Goal: Task Accomplishment & Management: Use online tool/utility

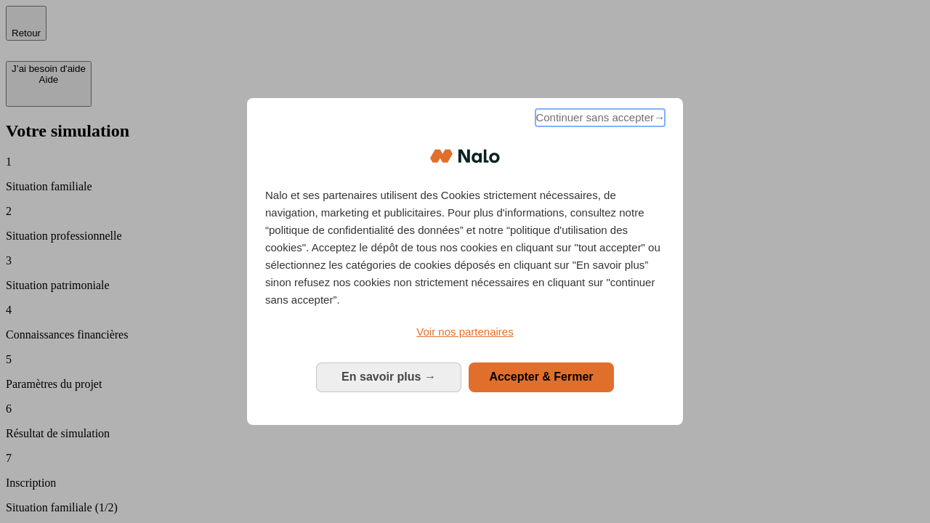
click at [598, 120] on span "Continuer sans accepter →" at bounding box center [599, 117] width 129 height 17
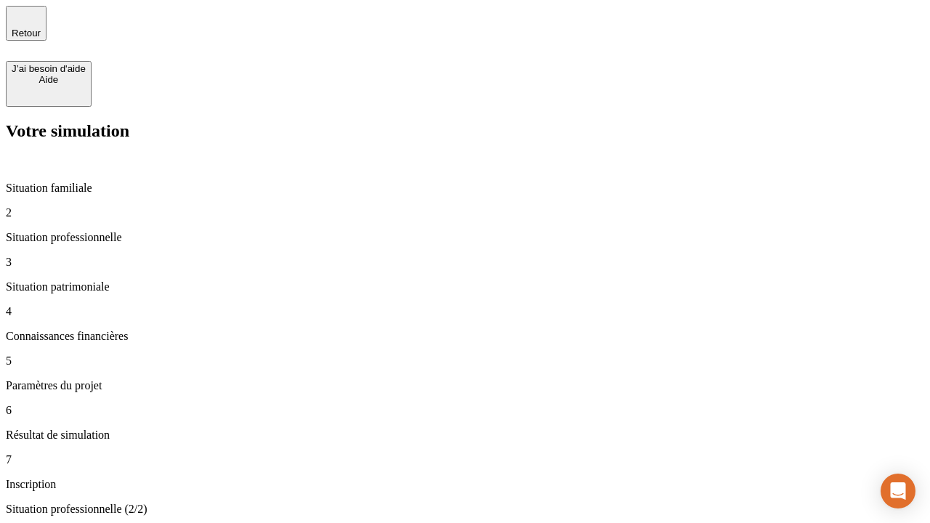
type input "70 000"
type input "1 000"
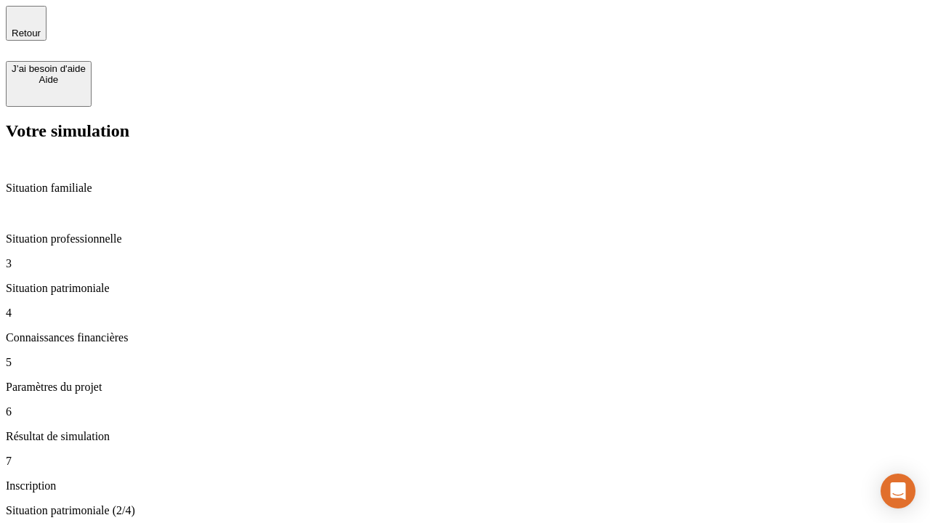
type input "800"
type input "6"
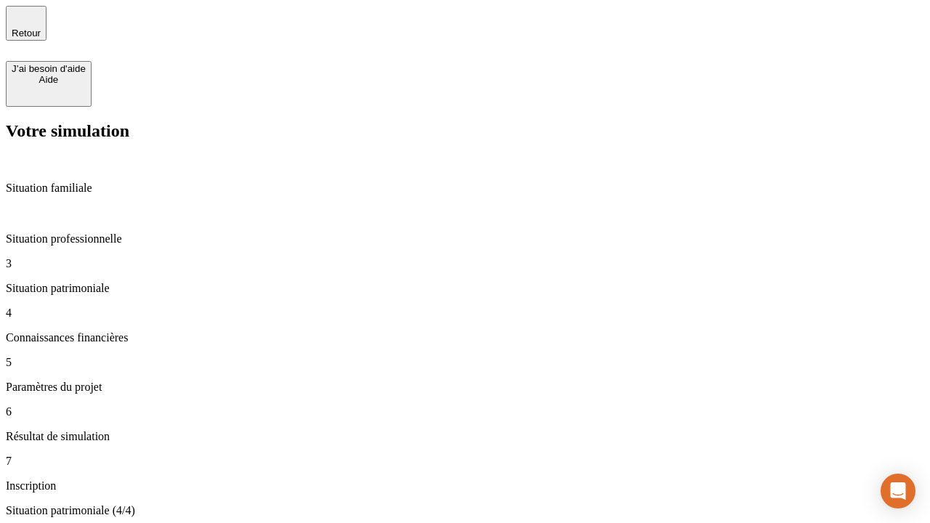
type input "400"
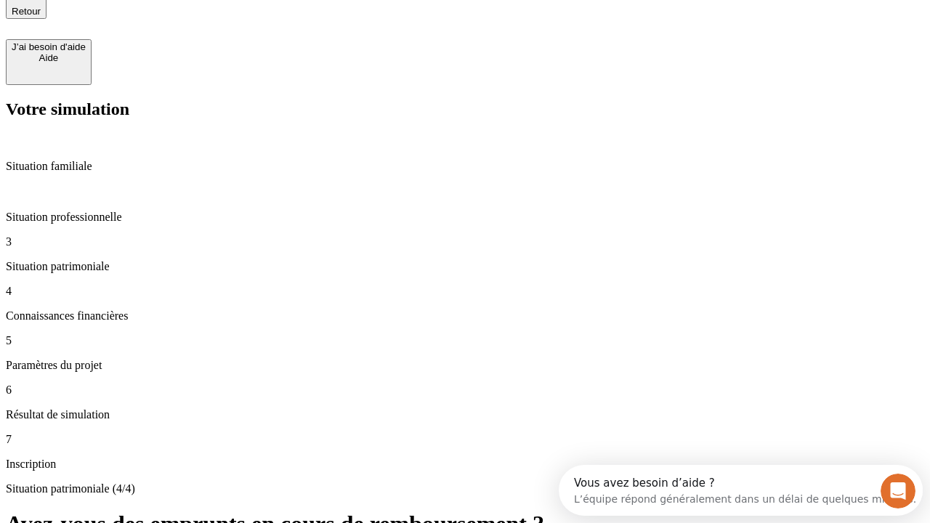
type input "3"
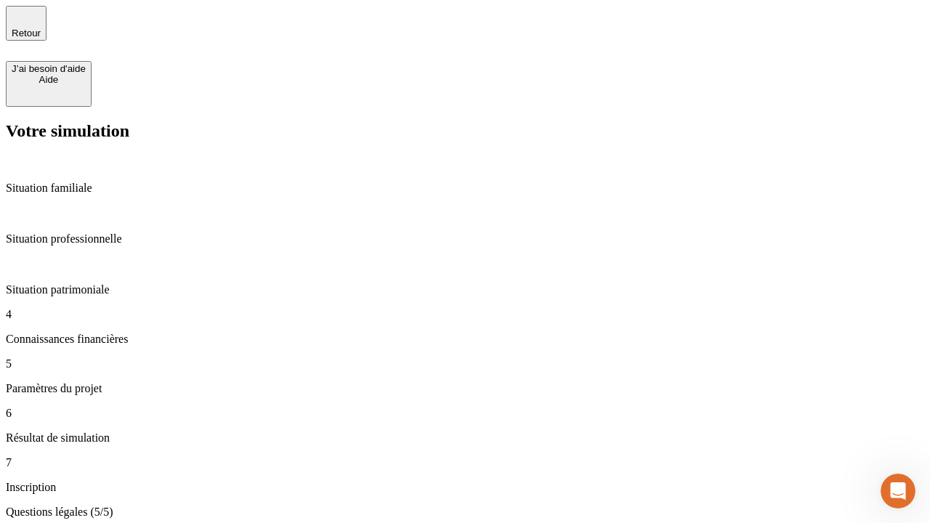
type input "35"
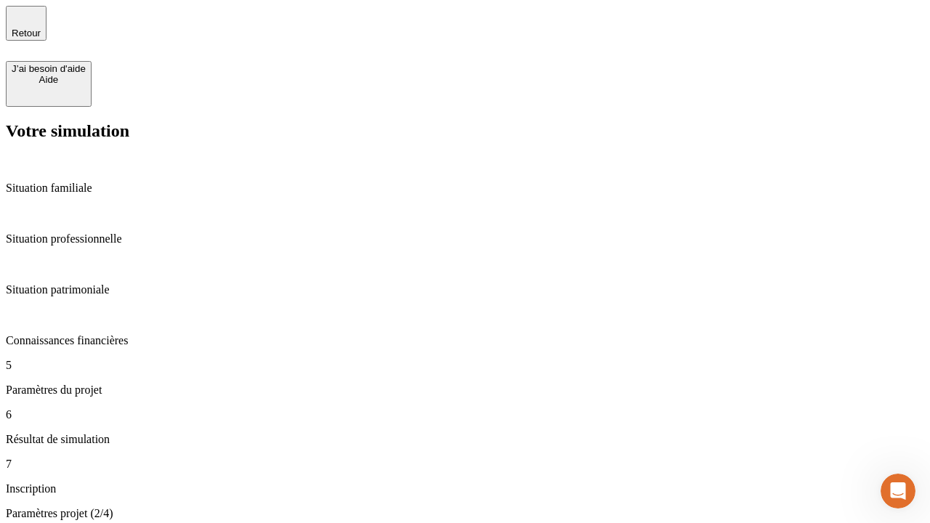
type input "500"
type input "640"
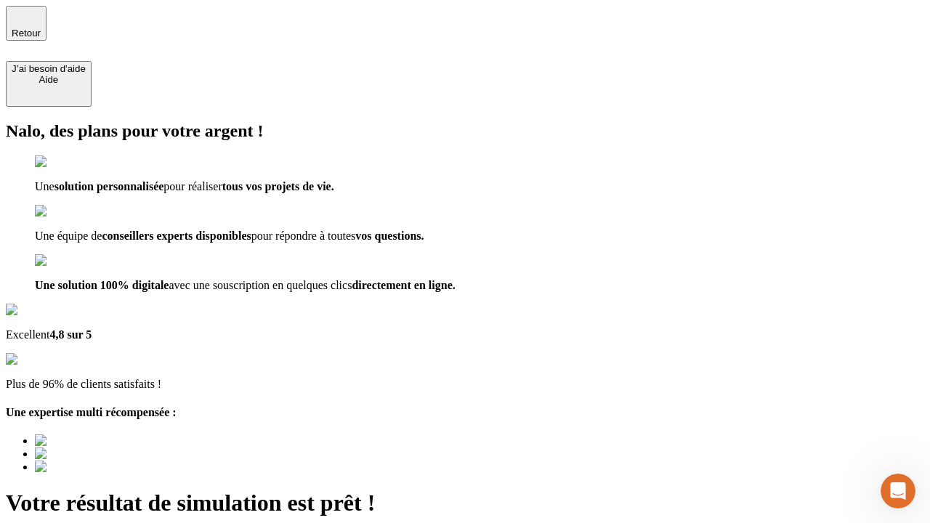
scroll to position [10, 0]
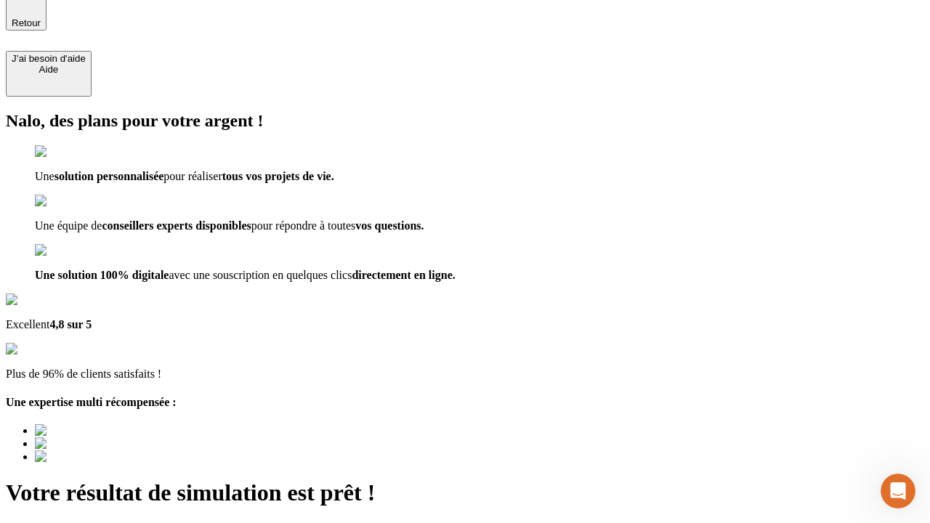
type input "[EMAIL_ADDRESS][DOMAIN_NAME]"
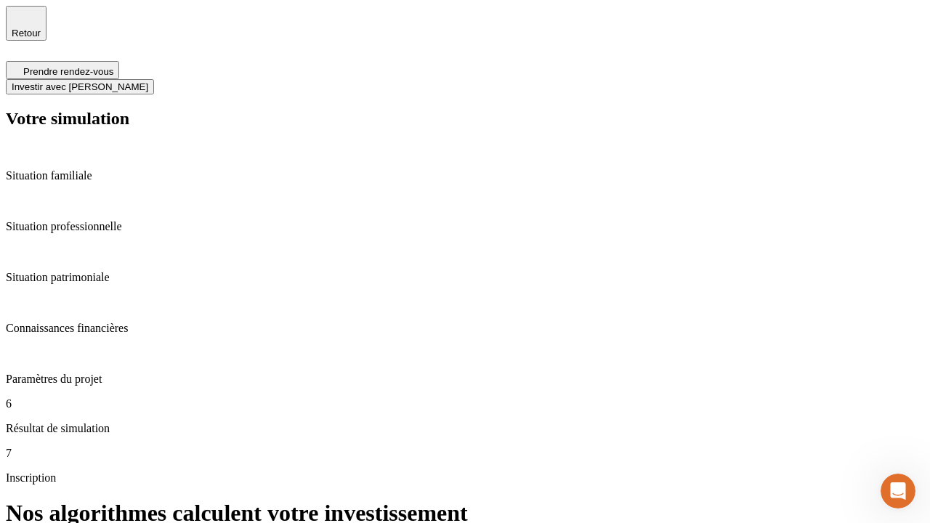
scroll to position [6, 0]
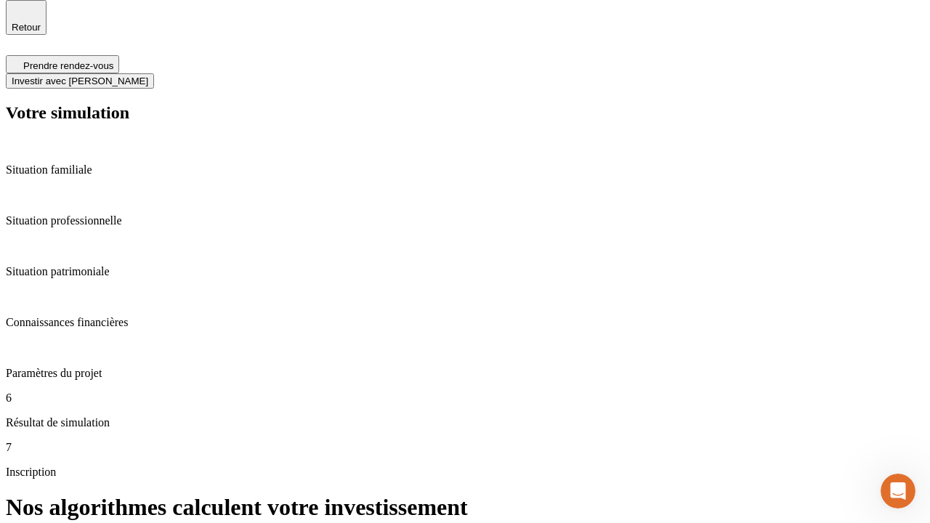
click at [148, 76] on span "Investir avec [PERSON_NAME]" at bounding box center [80, 81] width 137 height 11
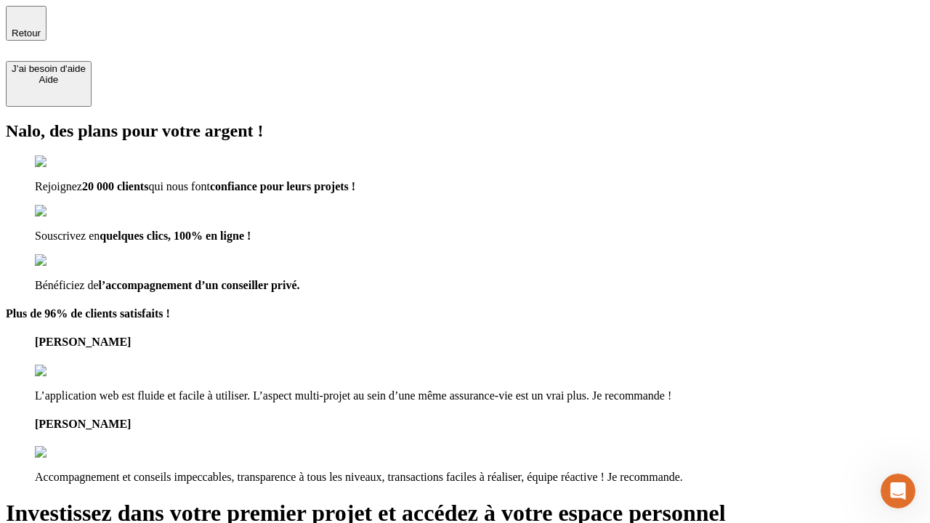
type input "abc"
